Goal: Transaction & Acquisition: Purchase product/service

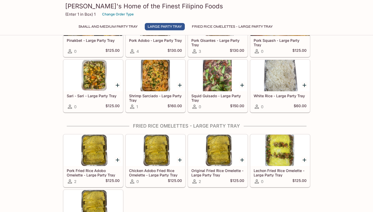
scroll to position [490, 0]
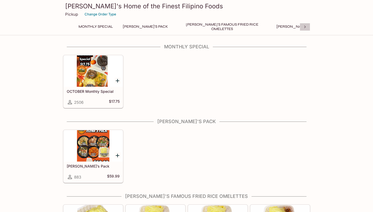
click at [303, 27] on icon at bounding box center [305, 26] width 5 height 5
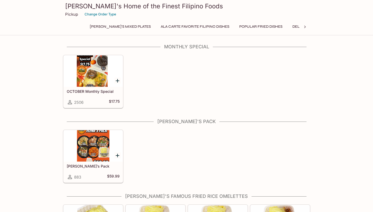
scroll to position [0, 200]
click at [303, 27] on icon at bounding box center [305, 26] width 5 height 5
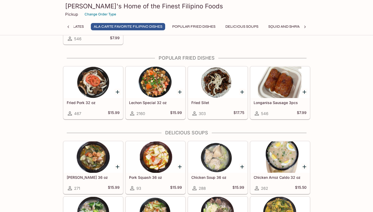
scroll to position [0, 0]
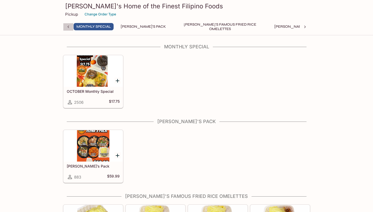
click at [68, 27] on icon at bounding box center [68, 26] width 5 height 5
click at [91, 15] on button "Change Order Type" at bounding box center [100, 14] width 36 height 8
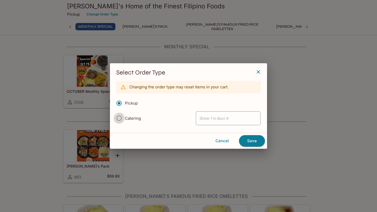
click at [123, 120] on input "Catering" at bounding box center [119, 118] width 11 height 11
radio input "true"
click at [260, 73] on icon "button" at bounding box center [258, 71] width 3 height 3
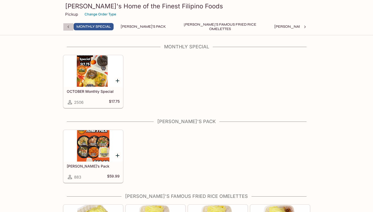
click at [67, 27] on icon at bounding box center [68, 27] width 2 height 3
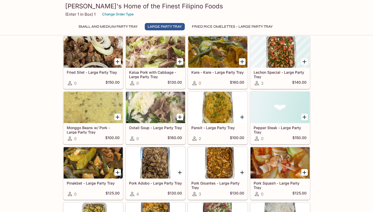
scroll to position [322, 0]
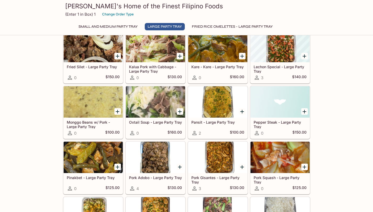
click at [89, 159] on div at bounding box center [93, 157] width 59 height 31
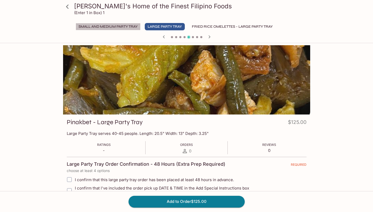
click at [127, 27] on button "Small and Medium Party Tray" at bounding box center [108, 26] width 65 height 7
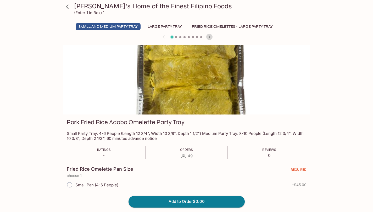
click at [210, 37] on icon "button" at bounding box center [209, 37] width 6 height 6
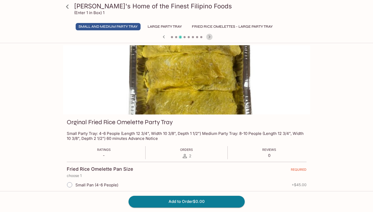
click at [210, 37] on icon "button" at bounding box center [209, 37] width 6 height 6
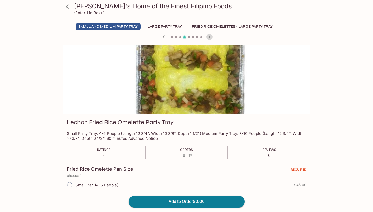
click at [210, 37] on icon "button" at bounding box center [209, 37] width 6 height 6
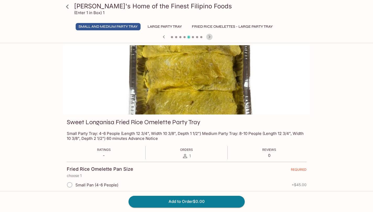
click at [210, 37] on icon "button" at bounding box center [209, 37] width 6 height 6
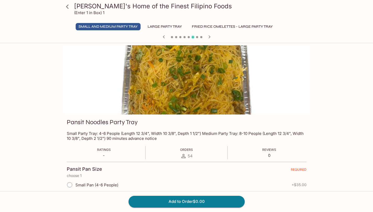
click at [210, 37] on icon "button" at bounding box center [209, 37] width 6 height 6
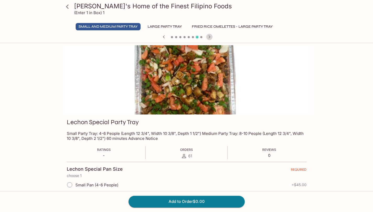
click at [210, 37] on icon "button" at bounding box center [209, 37] width 6 height 6
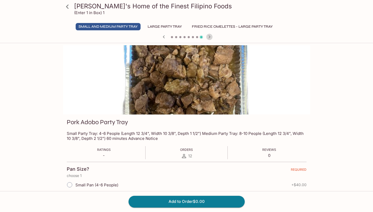
click at [210, 37] on icon "button" at bounding box center [209, 37] width 6 height 6
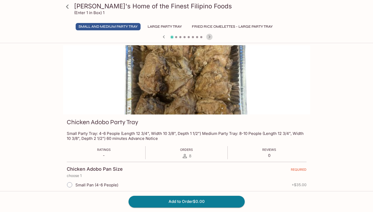
click at [210, 37] on icon "button" at bounding box center [209, 37] width 6 height 6
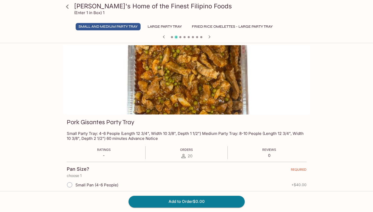
click at [210, 37] on icon "button" at bounding box center [209, 37] width 6 height 6
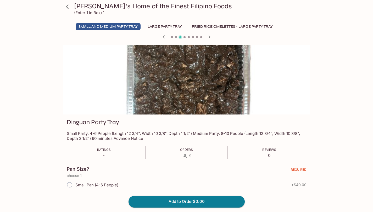
click at [210, 37] on icon "button" at bounding box center [209, 37] width 6 height 6
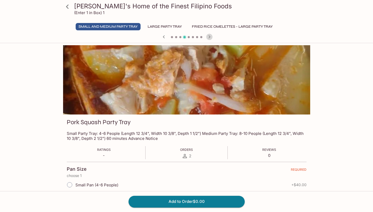
click at [210, 37] on icon "button" at bounding box center [209, 37] width 6 height 6
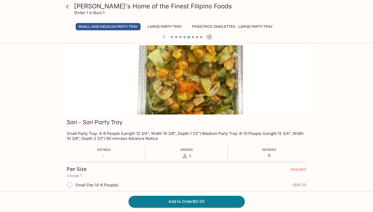
click at [210, 37] on icon "button" at bounding box center [209, 37] width 6 height 6
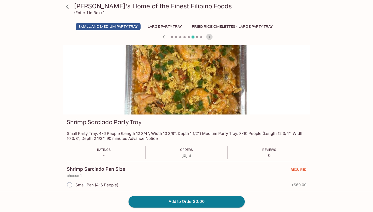
click at [210, 37] on icon "button" at bounding box center [209, 37] width 6 height 6
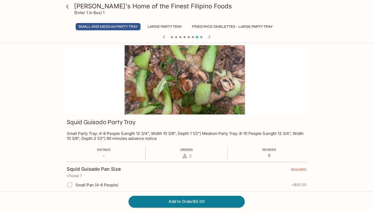
click at [210, 37] on icon "button" at bounding box center [209, 37] width 6 height 6
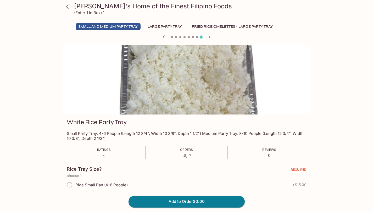
click at [210, 37] on icon "button" at bounding box center [209, 37] width 6 height 6
